Goal: Information Seeking & Learning: Find specific fact

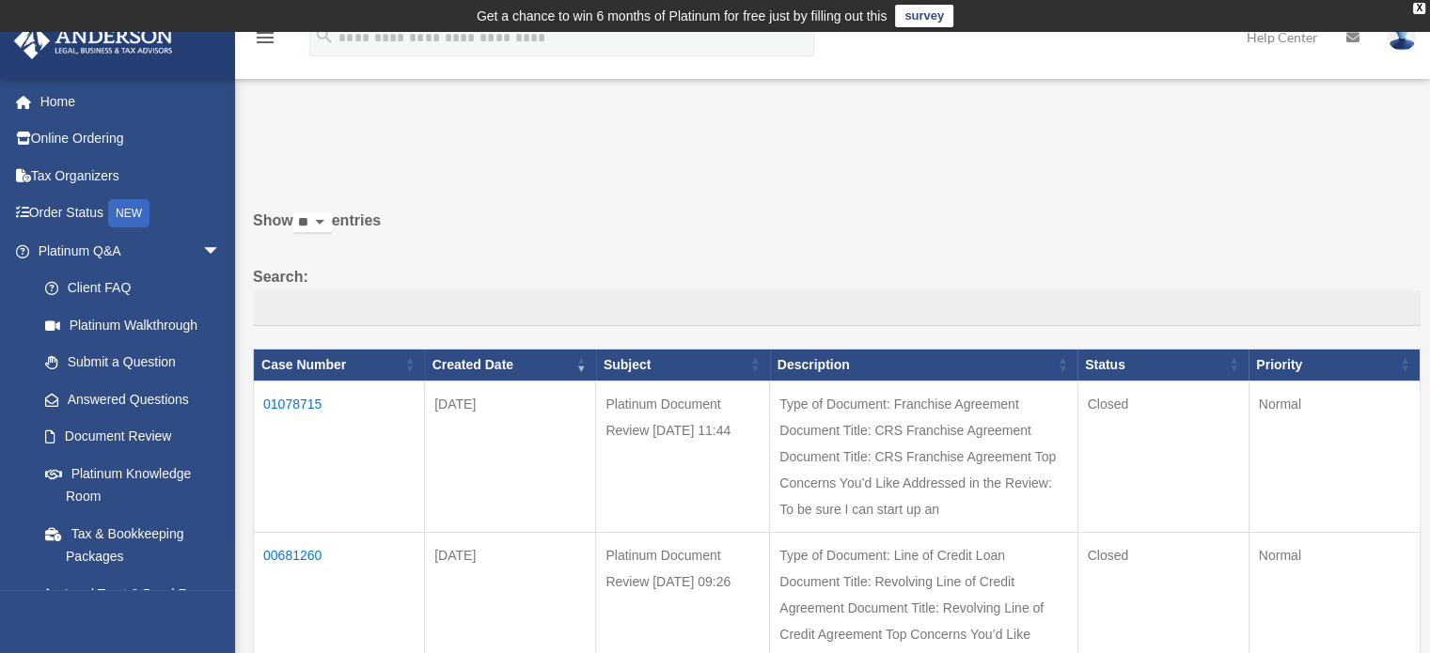
click at [297, 400] on td "01078715" at bounding box center [339, 456] width 171 height 151
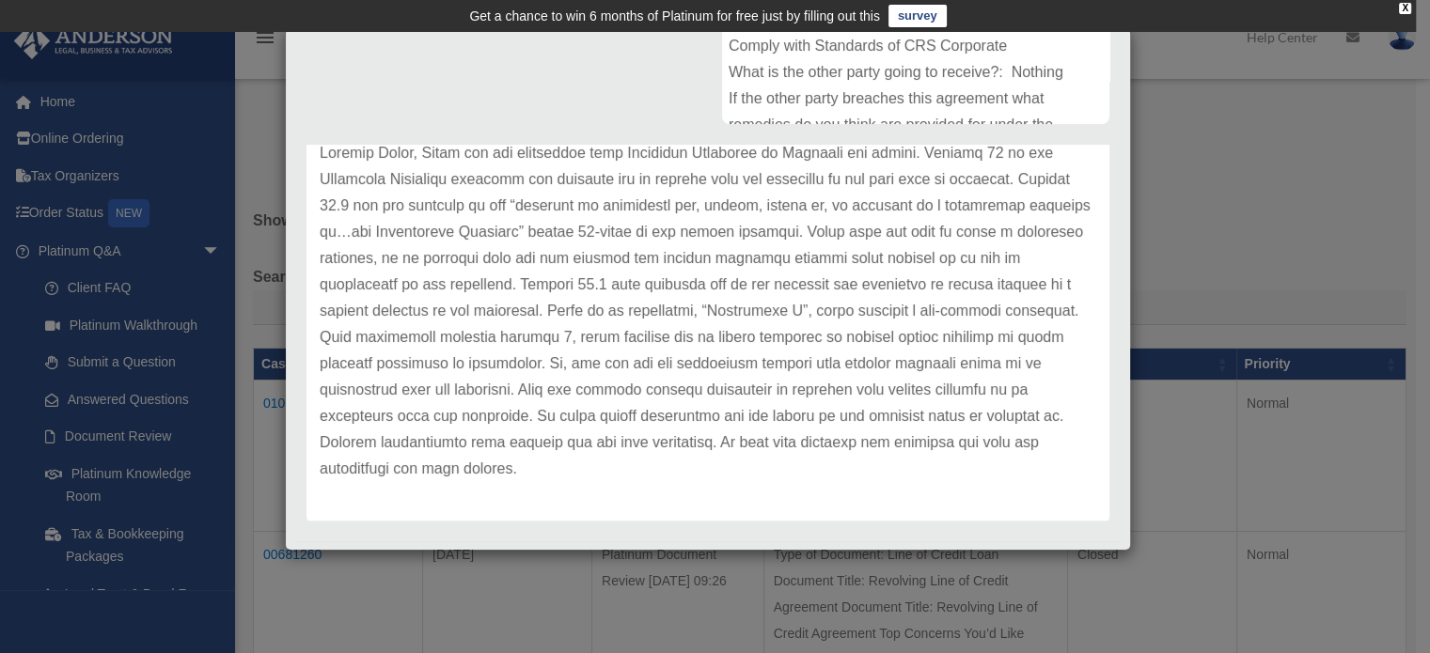
scroll to position [484, 0]
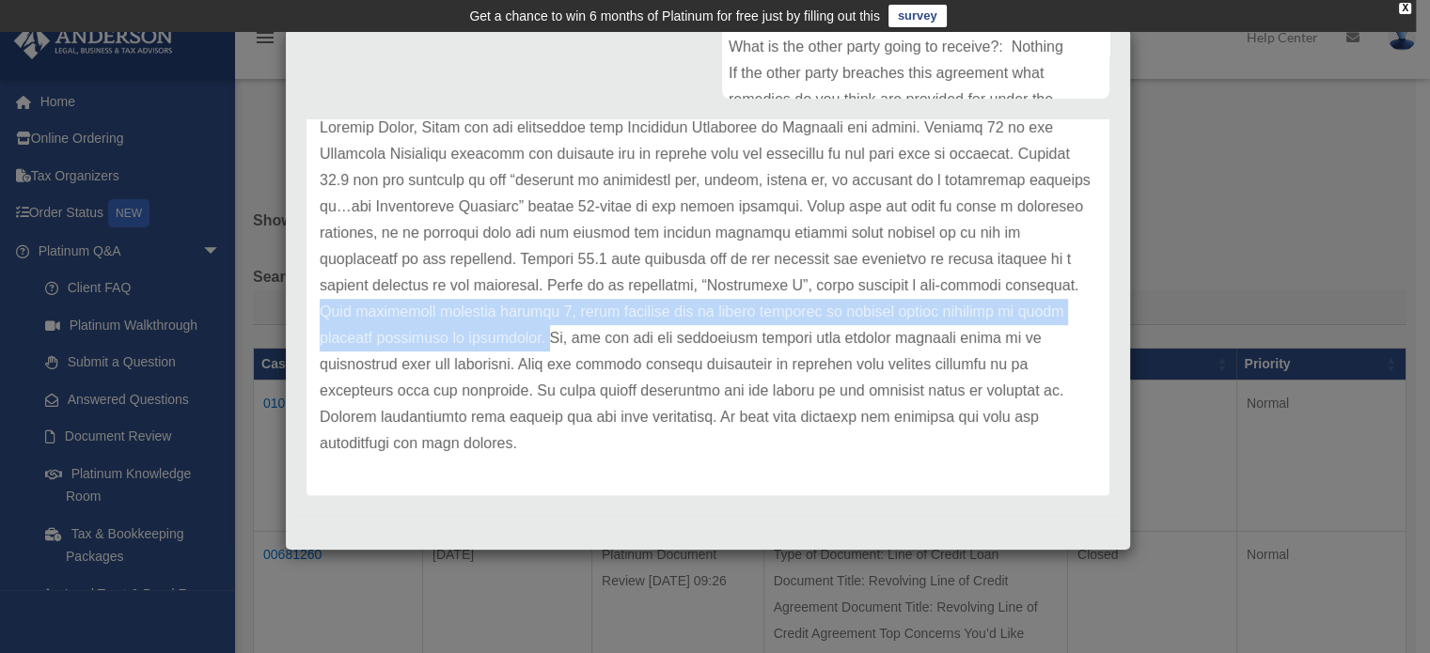
drag, startPoint x: 462, startPoint y: 313, endPoint x: 651, endPoint y: 335, distance: 190.2
click at [651, 335] on p at bounding box center [708, 286] width 776 height 342
copy p "This attachment includes section 7, which requires you to obtain approval in wr…"
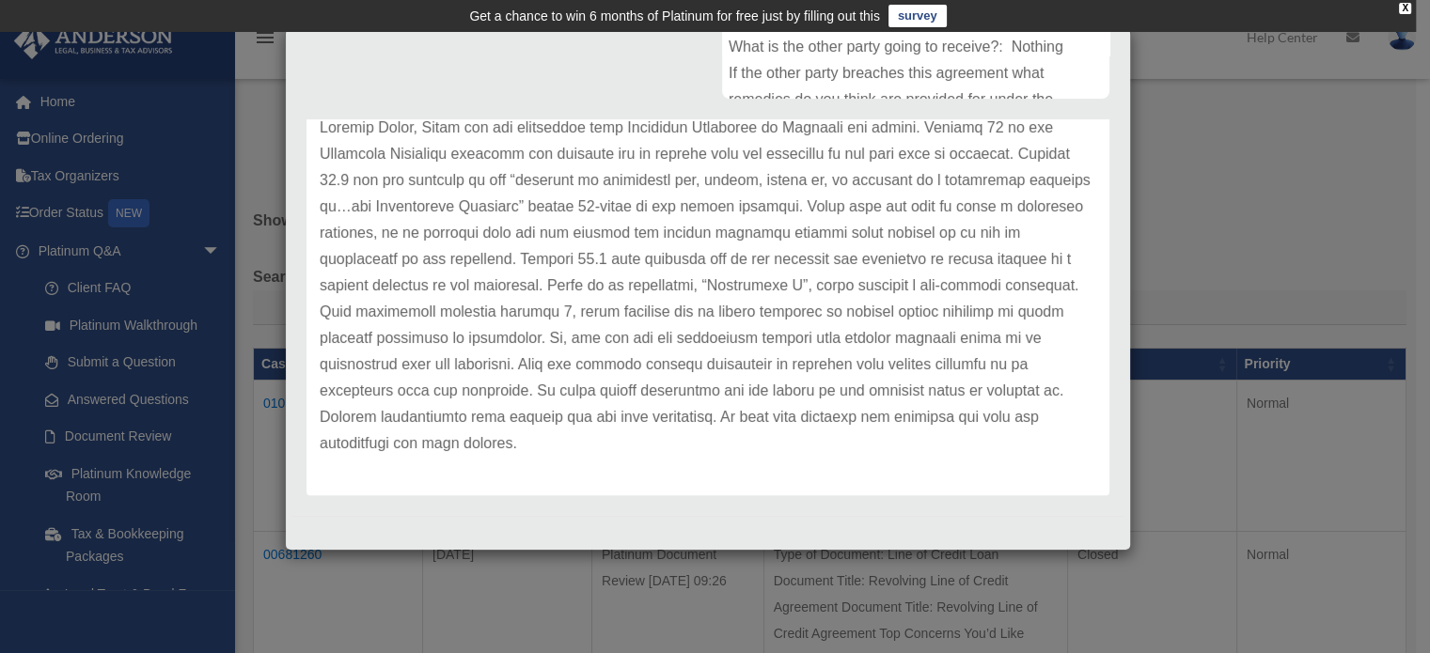
click at [659, 274] on p at bounding box center [708, 286] width 776 height 342
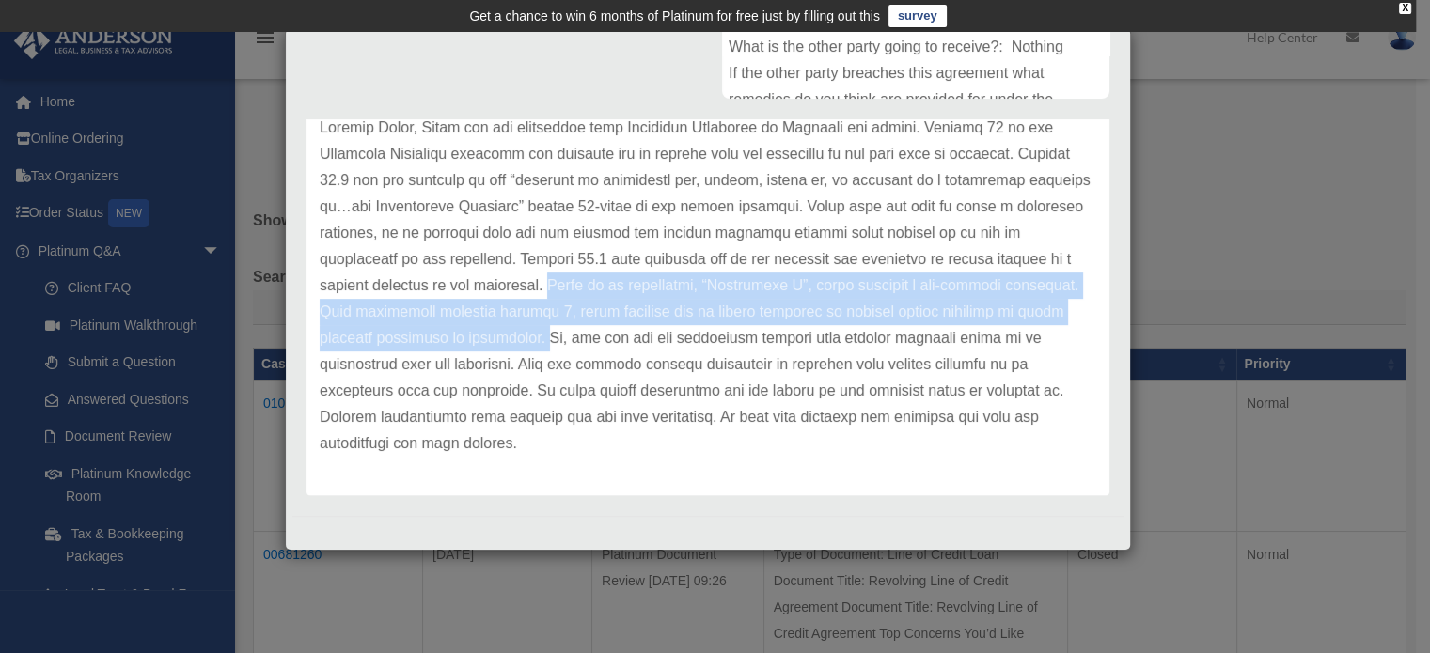
drag, startPoint x: 638, startPoint y: 284, endPoint x: 650, endPoint y: 341, distance: 58.6
click at [650, 341] on p at bounding box center [708, 286] width 776 height 342
copy p "There is an attachment, “Attachment F”, which includes a non-compete agreement.…"
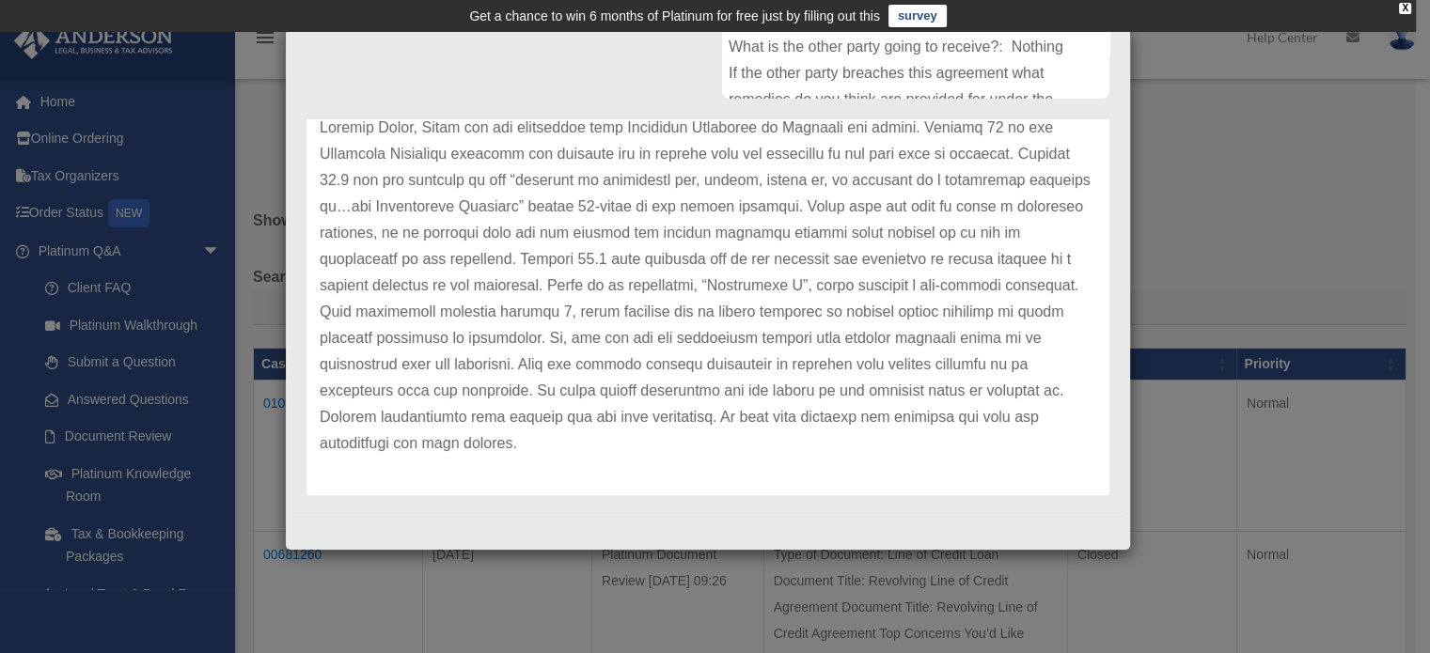
click at [760, 332] on p at bounding box center [708, 286] width 776 height 342
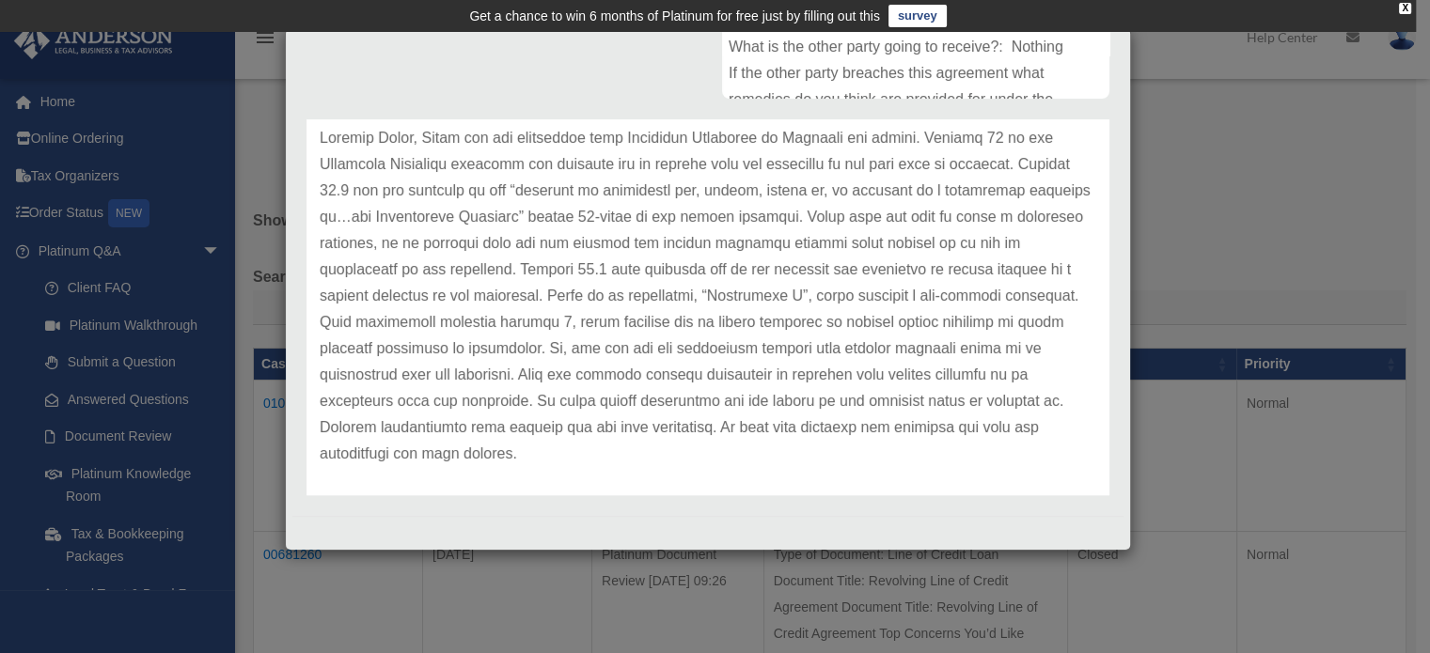
scroll to position [103, 0]
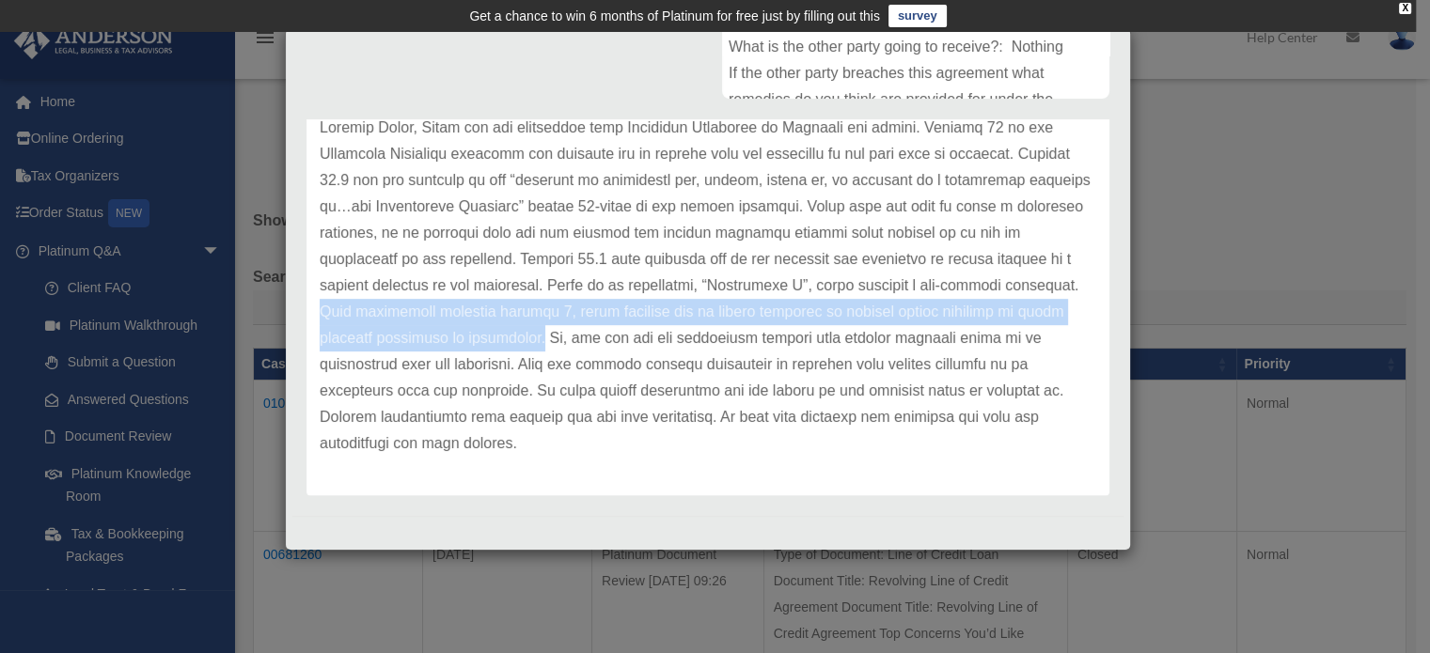
drag, startPoint x: 462, startPoint y: 311, endPoint x: 643, endPoint y: 343, distance: 184.2
click at [643, 343] on p at bounding box center [708, 286] width 776 height 342
